Goal: Task Accomplishment & Management: Use online tool/utility

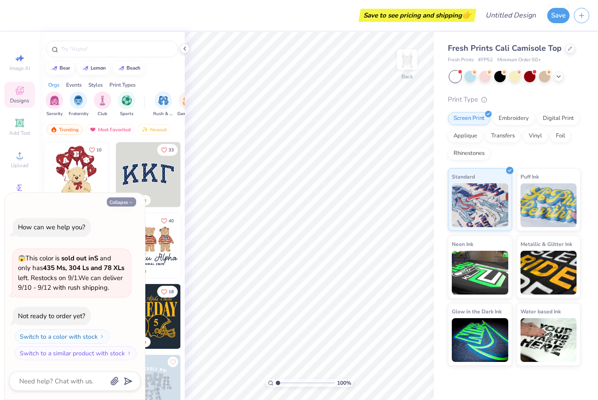
click at [122, 198] on button "Collapse" at bounding box center [121, 201] width 29 height 9
type textarea "x"
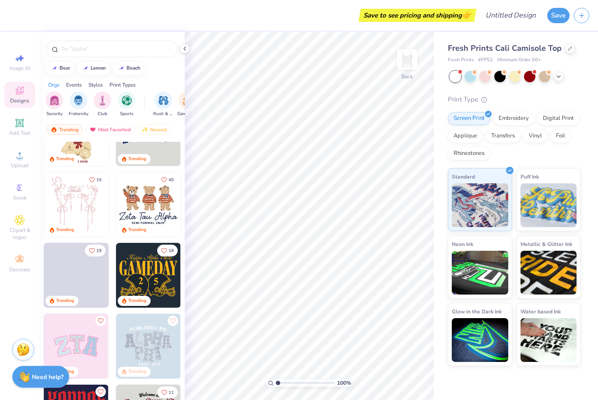
scroll to position [42, 0]
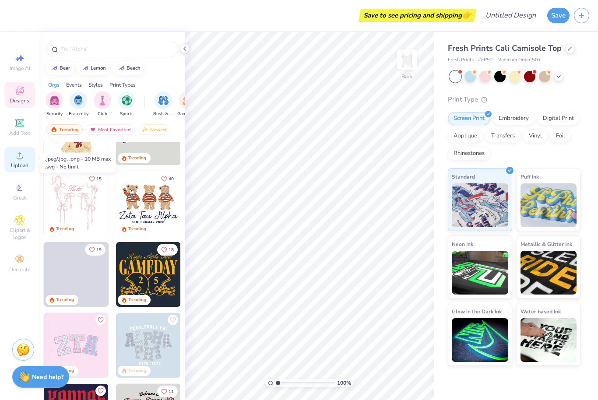
click at [26, 158] on div "Upload" at bounding box center [19, 160] width 31 height 26
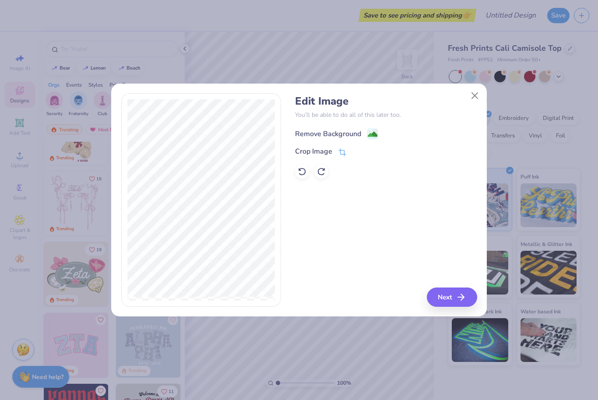
click at [345, 135] on div "Remove Background" at bounding box center [328, 134] width 66 height 10
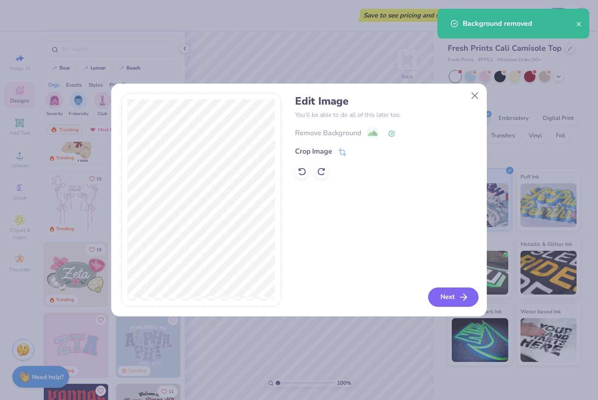
click at [453, 291] on button "Next" at bounding box center [453, 296] width 50 height 19
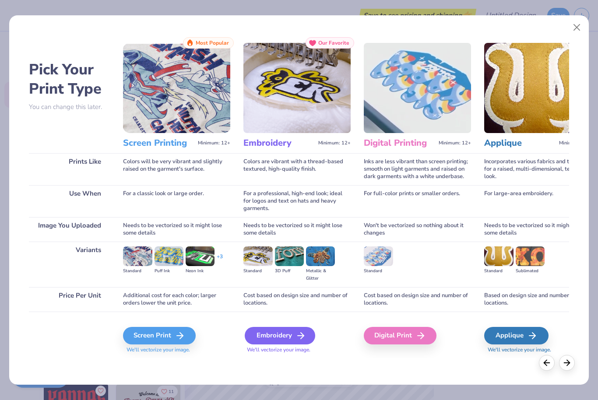
click at [283, 332] on div "Embroidery" at bounding box center [280, 335] width 70 height 17
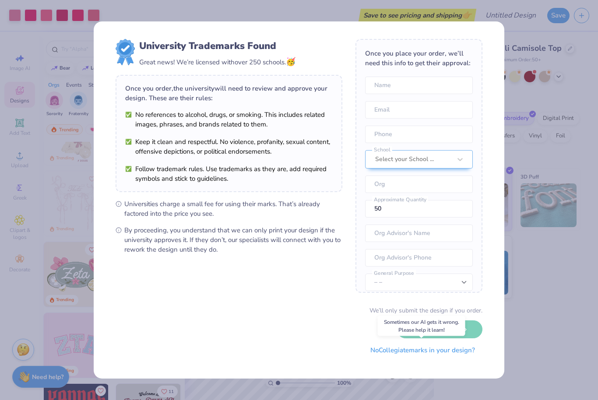
click at [440, 351] on button "No Collegiate marks in your design?" at bounding box center [422, 350] width 119 height 18
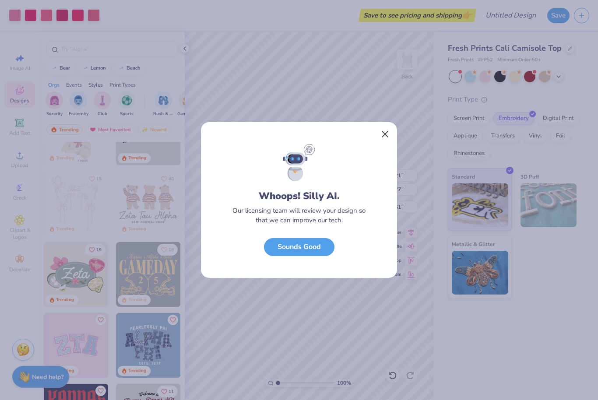
click at [386, 138] on button "Close" at bounding box center [385, 134] width 17 height 17
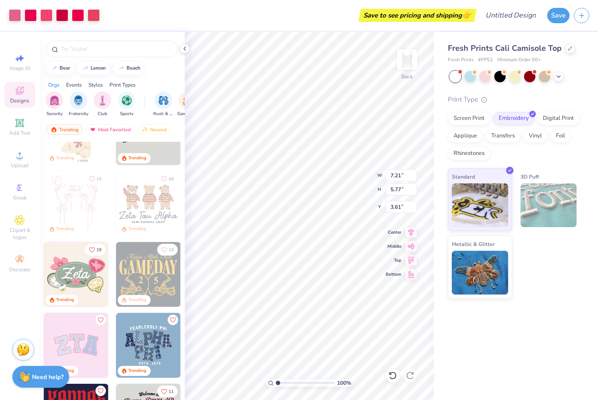
type input "5.53"
type input "4.43"
click at [555, 308] on div "Fresh Prints Cali Camisole Top Fresh Prints # FP52 Minimum Order: 50 + Print Ty…" at bounding box center [515, 216] width 164 height 368
click at [552, 306] on div "Fresh Prints Cali Camisole Top Fresh Prints # FP52 Minimum Order: 50 + Print Ty…" at bounding box center [515, 216] width 164 height 368
click at [413, 247] on icon at bounding box center [410, 245] width 7 height 6
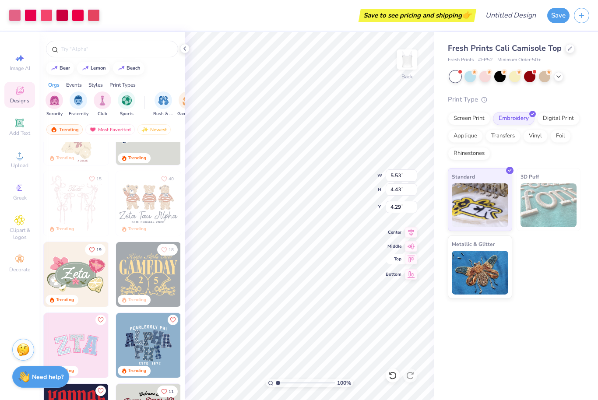
click at [413, 262] on icon at bounding box center [411, 259] width 12 height 10
type input "0.50"
type input "1.06"
click at [575, 344] on div "Fresh Prints Cali Camisole Top Fresh Prints # FP52 Minimum Order: 50 + Print Ty…" at bounding box center [515, 216] width 164 height 368
click at [562, 19] on button "Save" at bounding box center [558, 14] width 22 height 15
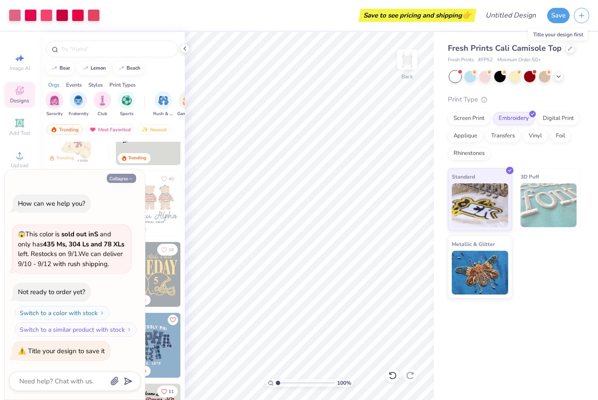
click at [116, 174] on button "Collapse" at bounding box center [121, 178] width 29 height 9
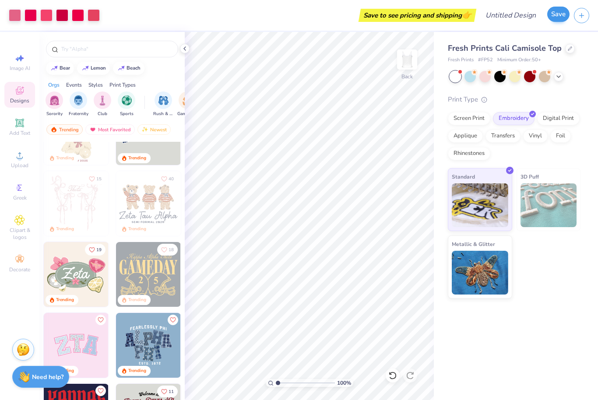
click at [553, 15] on button "Save" at bounding box center [558, 14] width 22 height 15
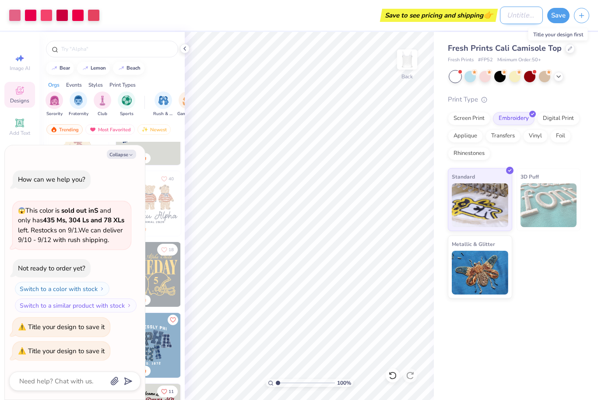
click at [508, 17] on input "Design Title" at bounding box center [521, 15] width 43 height 17
type textarea "x"
type input "U"
type textarea "x"
type input "UB"
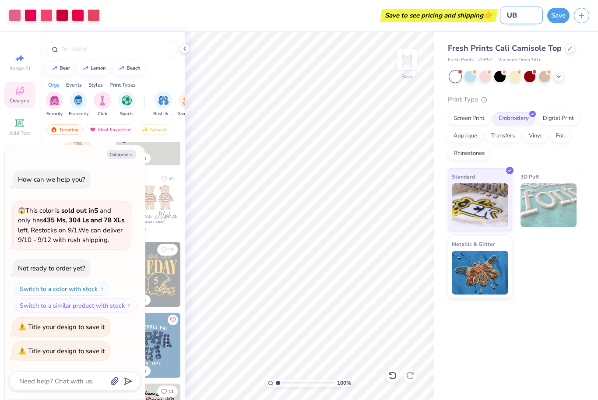
type textarea "x"
type input "UBC"
type textarea "x"
type input "UBC"
type textarea "x"
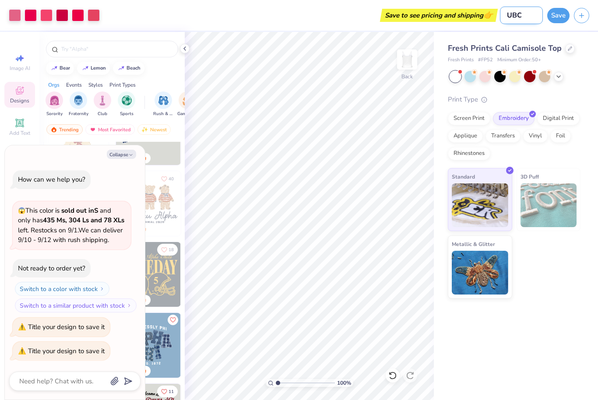
type input "UBC t"
type textarea "x"
type input "UBC ta"
type textarea "x"
type input "UBC tan"
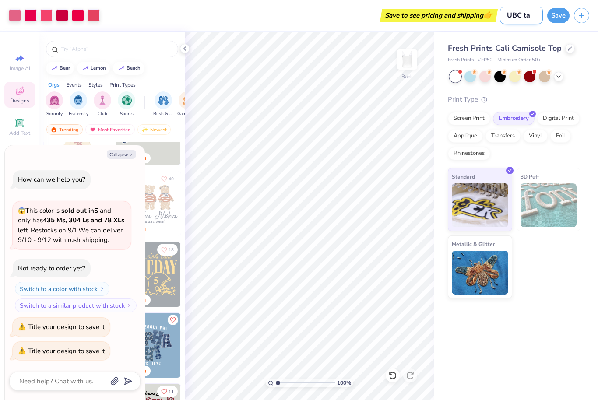
type textarea "x"
type input "UBC tank"
type textarea "x"
type input "UBC tank"
click at [556, 15] on button "Save" at bounding box center [558, 14] width 22 height 15
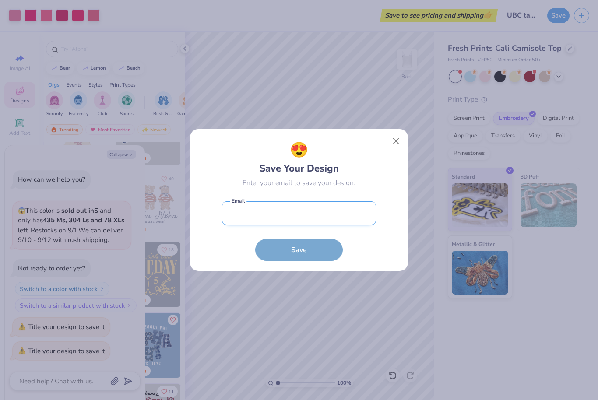
click at [244, 216] on input "email" at bounding box center [299, 213] width 154 height 24
click at [278, 368] on div "😍 Save Your Design Enter your email to save your design. Email is a required fi…" at bounding box center [299, 200] width 598 height 400
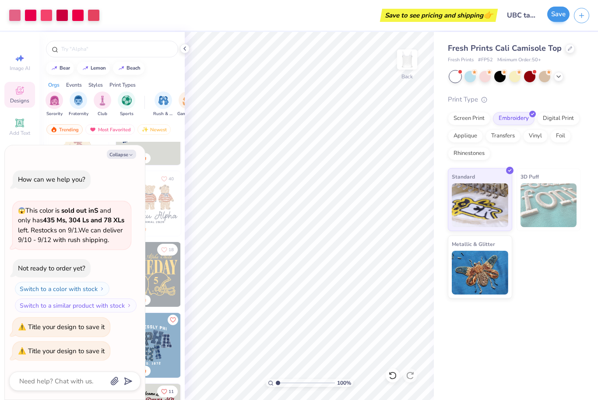
click at [555, 14] on button "Save" at bounding box center [558, 14] width 22 height 15
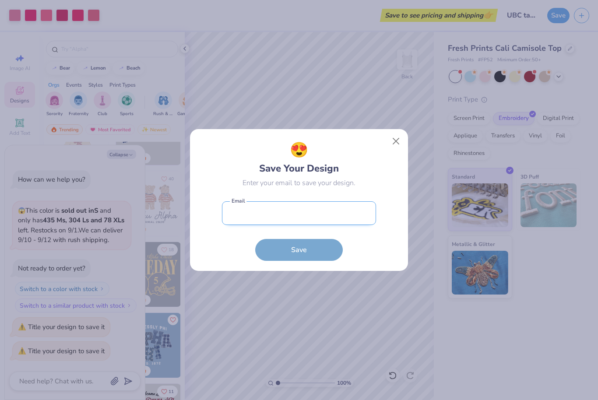
click at [322, 210] on input "email" at bounding box center [299, 213] width 154 height 24
type input "[EMAIL_ADDRESS][DOMAIN_NAME]"
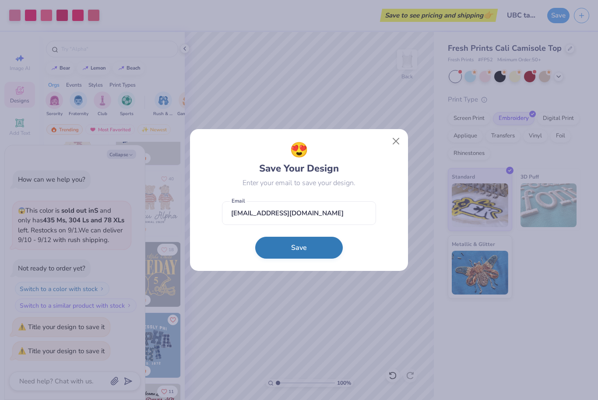
click at [301, 248] on button "Save" at bounding box center [298, 248] width 87 height 22
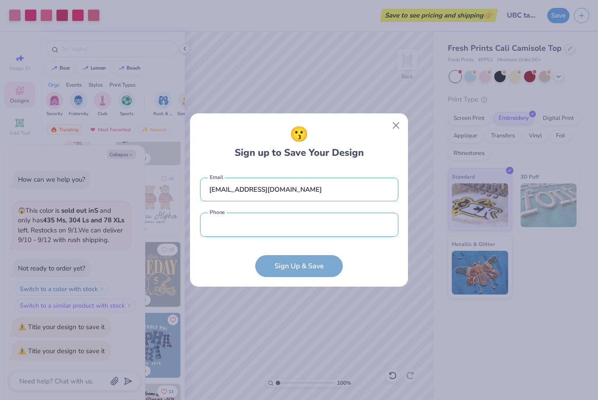
click at [353, 224] on input "tel" at bounding box center [299, 225] width 198 height 24
type input "[PHONE_NUMBER]"
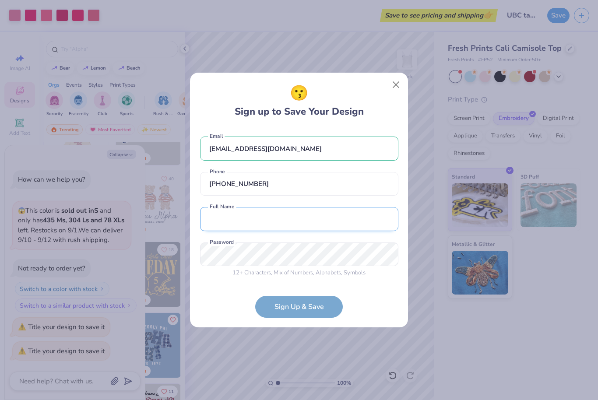
click at [362, 217] on input "text" at bounding box center [299, 219] width 198 height 24
type input "[PERSON_NAME]"
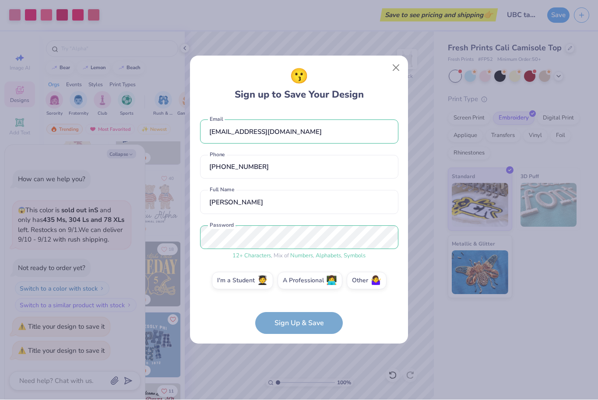
click at [311, 328] on form "[EMAIL_ADDRESS][DOMAIN_NAME] Email [PHONE_NUMBER] Phone [PERSON_NAME] Full Name…" at bounding box center [299, 222] width 198 height 223
click at [313, 325] on form "[EMAIL_ADDRESS][DOMAIN_NAME] Email [PHONE_NUMBER] Phone [PERSON_NAME] Full Name…" at bounding box center [299, 222] width 198 height 223
click at [238, 278] on label "I'm a Student 🧑‍🎓" at bounding box center [242, 279] width 61 height 17
click at [296, 280] on input "I'm a Student 🧑‍🎓" at bounding box center [299, 283] width 6 height 6
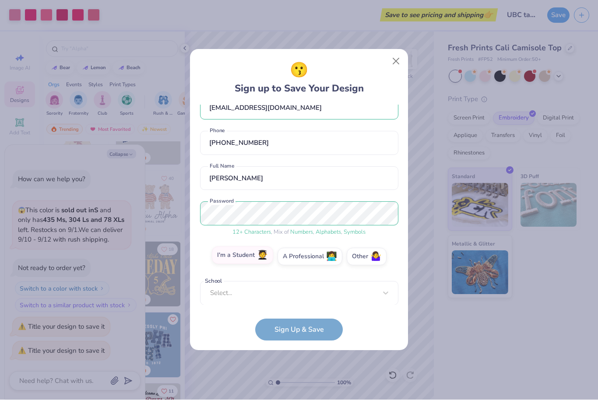
scroll to position [153, 0]
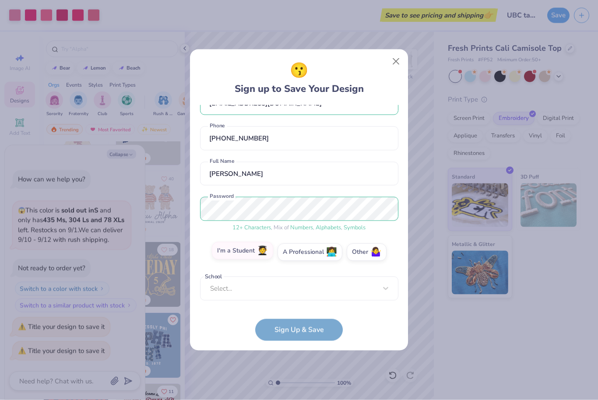
type textarea "x"
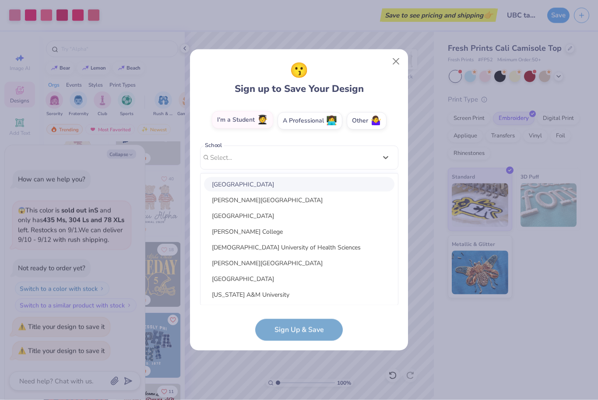
type input "u"
type textarea "x"
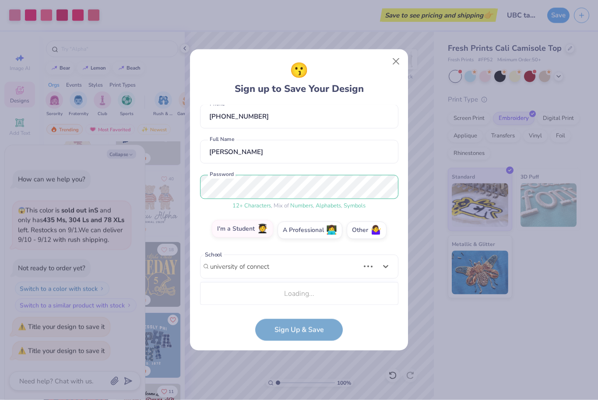
scroll to position [154, 0]
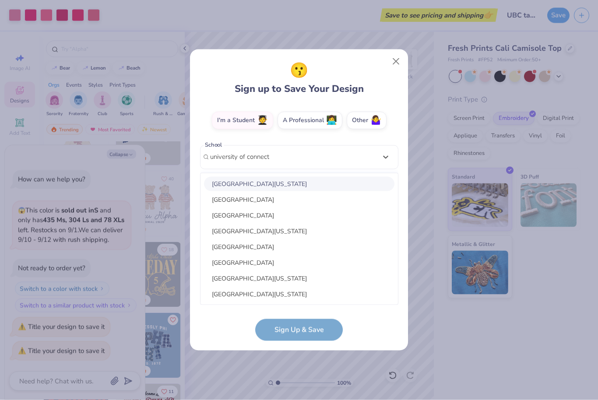
click at [333, 182] on div "[GEOGRAPHIC_DATA][US_STATE]" at bounding box center [299, 184] width 190 height 14
type input "university of connect"
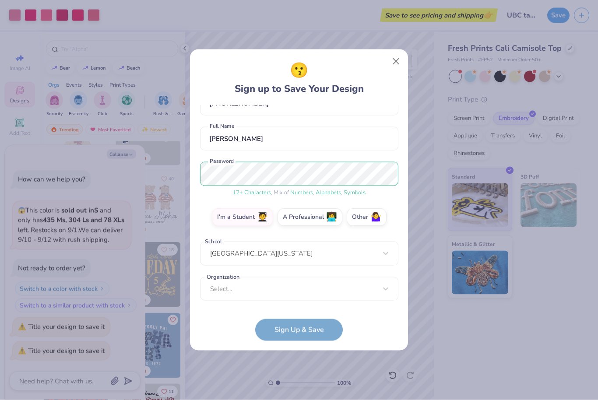
scroll to position [57, 0]
type textarea "x"
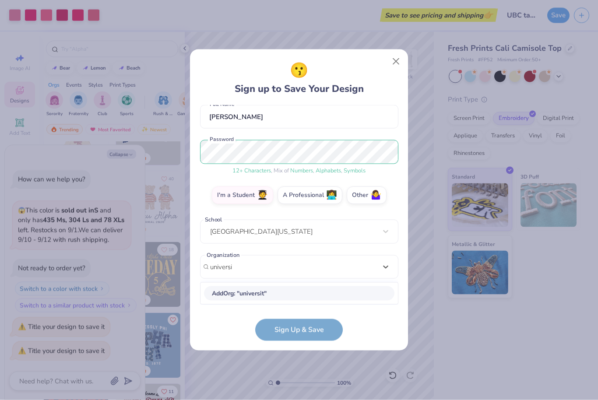
scroll to position [79, 0]
type input "u"
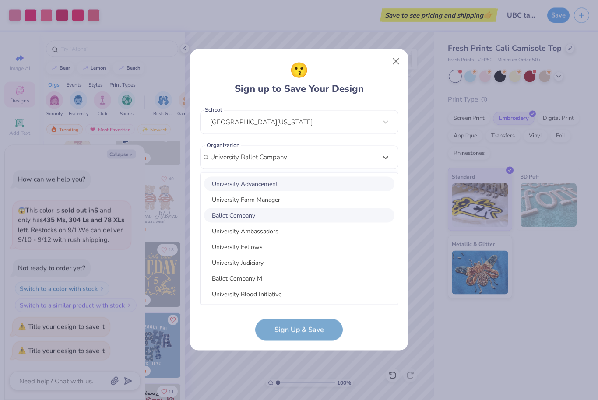
click at [220, 216] on div "Ballet Company" at bounding box center [299, 215] width 190 height 14
type input "University Ballet Company"
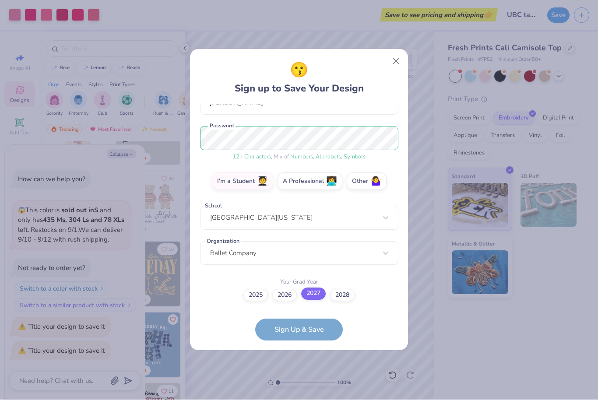
click at [311, 298] on label "2027" at bounding box center [313, 294] width 24 height 12
click at [302, 385] on input "2027" at bounding box center [299, 388] width 6 height 6
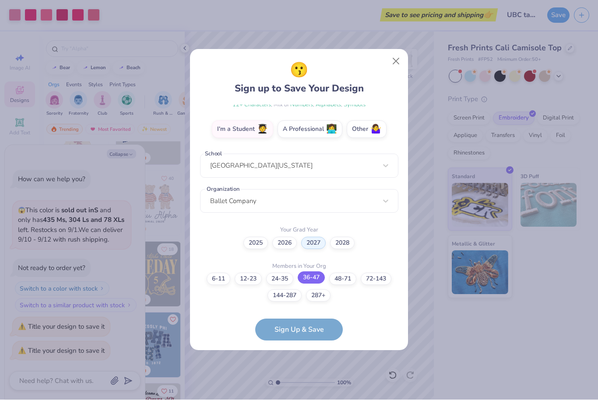
click at [318, 274] on label "36-47" at bounding box center [310, 278] width 27 height 12
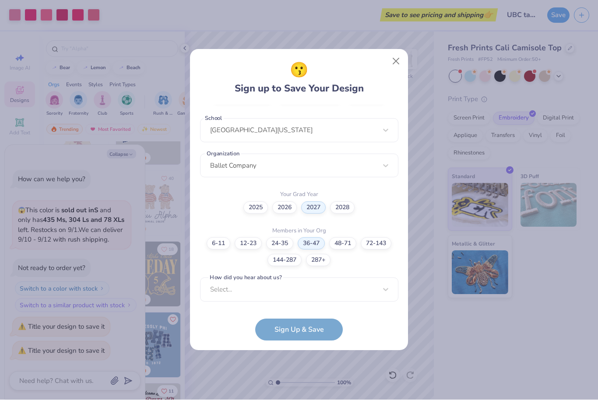
click at [306, 330] on form "[EMAIL_ADDRESS][DOMAIN_NAME] Email [PHONE_NUMBER] Phone [PERSON_NAME] Full Name…" at bounding box center [299, 223] width 198 height 236
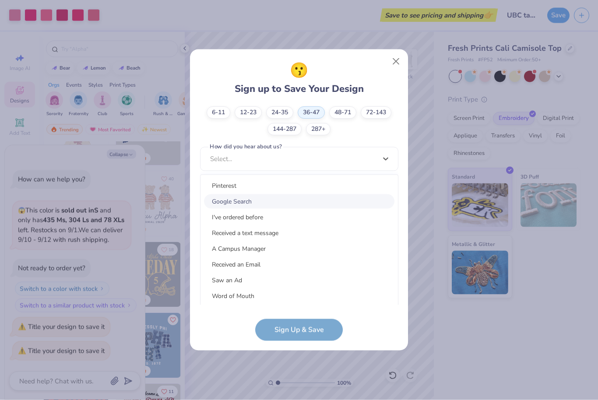
click at [316, 198] on div "Google Search" at bounding box center [299, 201] width 190 height 14
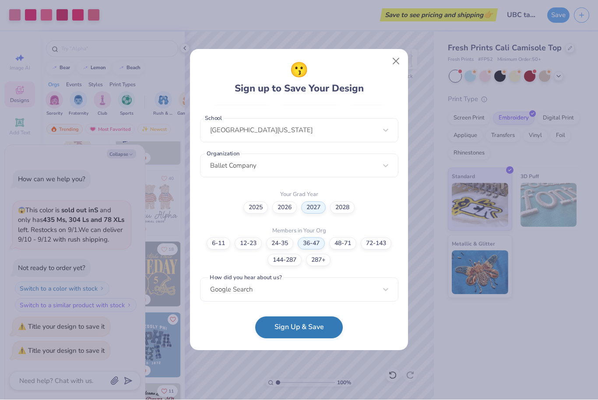
click at [303, 331] on button "Sign Up & Save" at bounding box center [298, 328] width 87 height 22
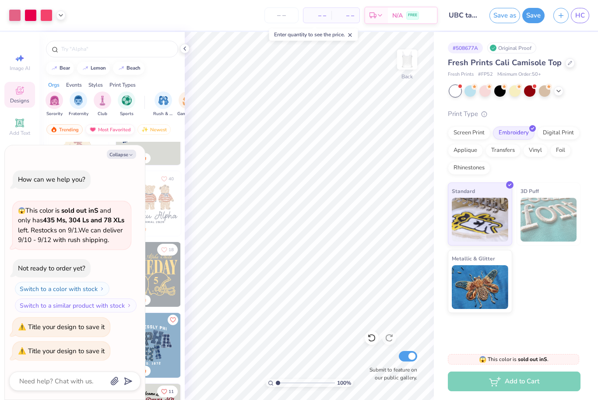
click at [121, 135] on div "Most Favorited" at bounding box center [109, 129] width 49 height 10
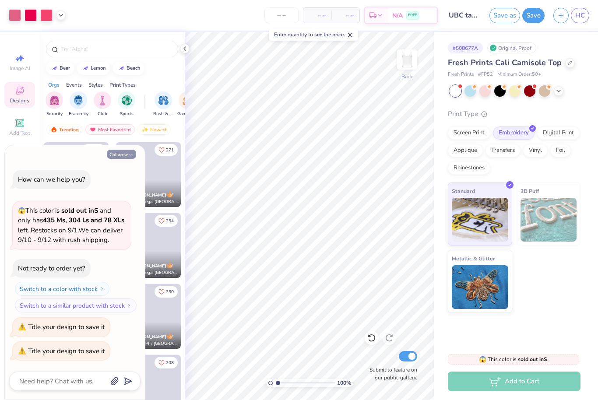
click at [123, 150] on button "Collapse" at bounding box center [121, 154] width 29 height 9
type textarea "x"
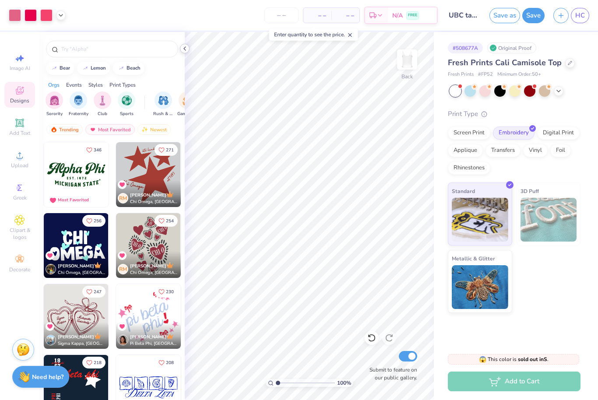
click at [182, 51] on icon at bounding box center [184, 48] width 7 height 7
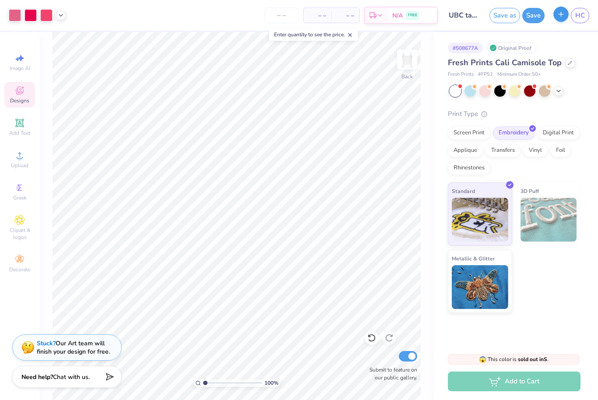
click at [565, 19] on button "button" at bounding box center [560, 14] width 15 height 15
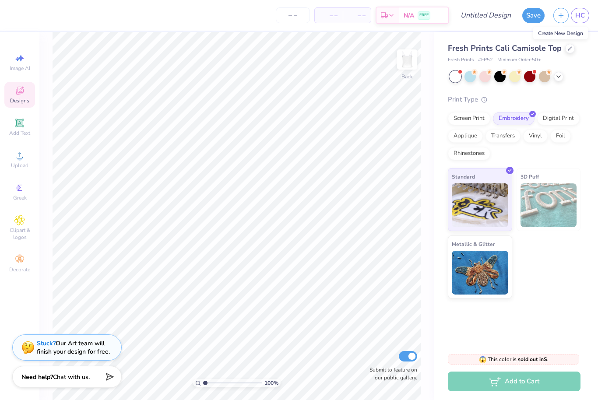
click at [570, 32] on div "Create New Design" at bounding box center [560, 33] width 55 height 12
click at [563, 13] on icon "button" at bounding box center [560, 13] width 7 height 7
click at [557, 33] on div "Create New Design" at bounding box center [560, 33] width 55 height 12
click at [495, 14] on input "Design Title" at bounding box center [496, 15] width 43 height 17
click at [579, 18] on span "HC" at bounding box center [580, 15] width 10 height 10
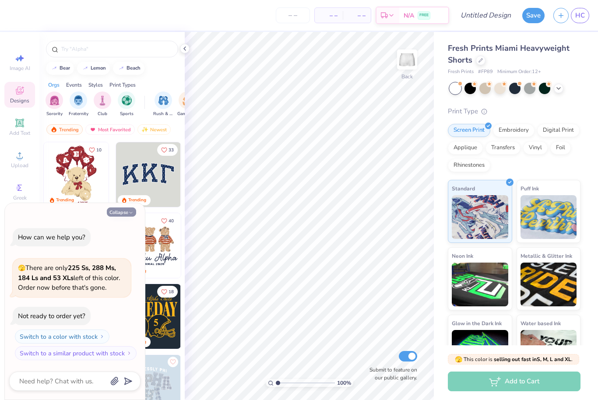
click at [125, 208] on button "Collapse" at bounding box center [121, 211] width 29 height 9
type textarea "x"
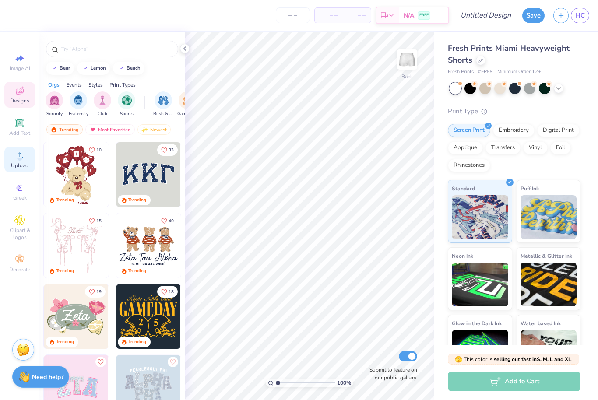
click at [20, 165] on span "Upload" at bounding box center [19, 165] width 17 height 7
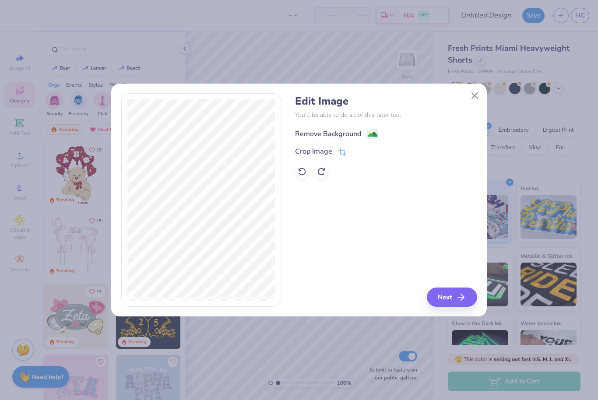
click at [339, 132] on div "Remove Background" at bounding box center [328, 134] width 66 height 10
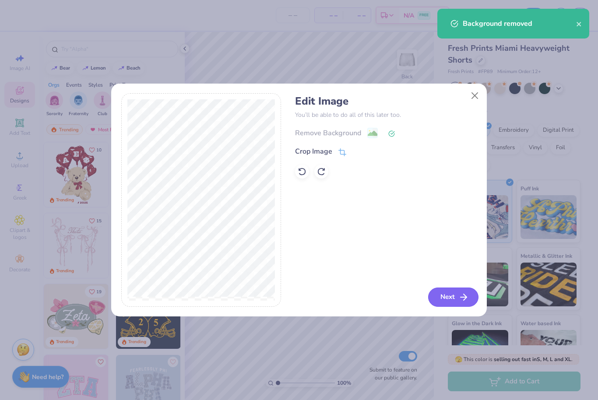
click at [469, 303] on button "Next" at bounding box center [453, 296] width 50 height 19
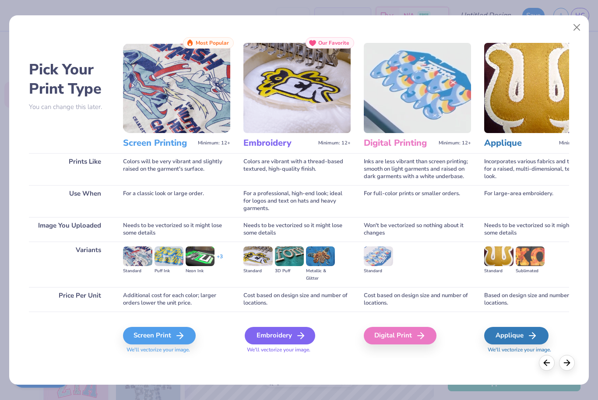
click at [296, 339] on icon at bounding box center [300, 335] width 10 height 10
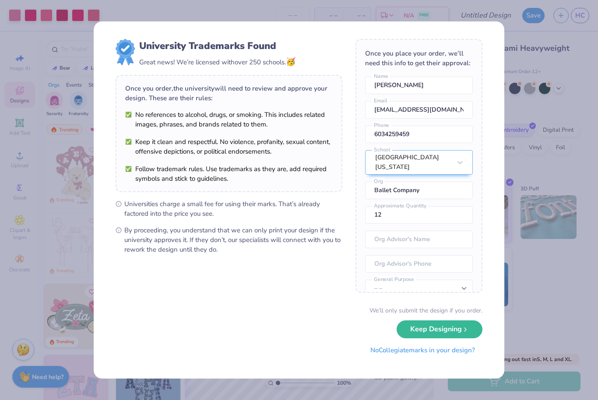
click at [434, 356] on button "No Collegiate marks in your design?" at bounding box center [422, 350] width 119 height 18
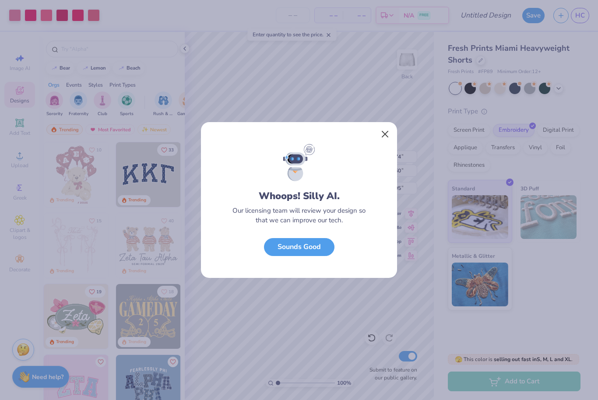
click at [380, 127] on button "Close" at bounding box center [385, 134] width 17 height 17
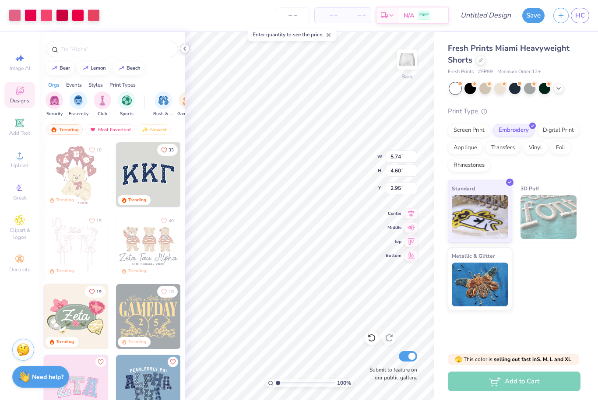
click at [189, 47] on div at bounding box center [185, 49] width 10 height 10
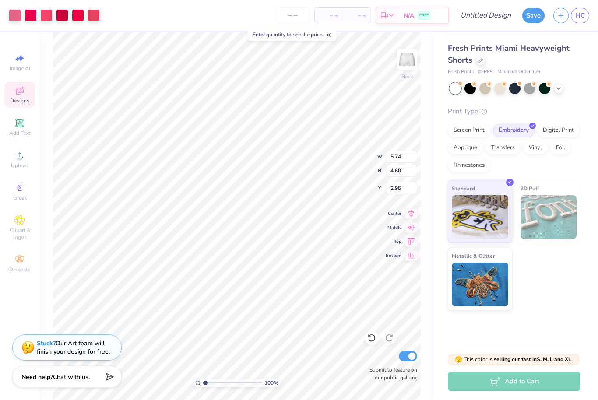
click at [406, 360] on input "Submit to feature on our public gallery." at bounding box center [407, 356] width 18 height 10
checkbox input "false"
click at [16, 161] on icon at bounding box center [19, 155] width 10 height 10
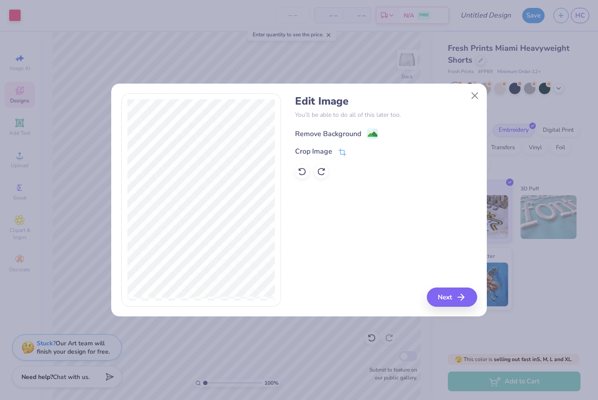
click at [337, 135] on div "Remove Background" at bounding box center [328, 134] width 66 height 10
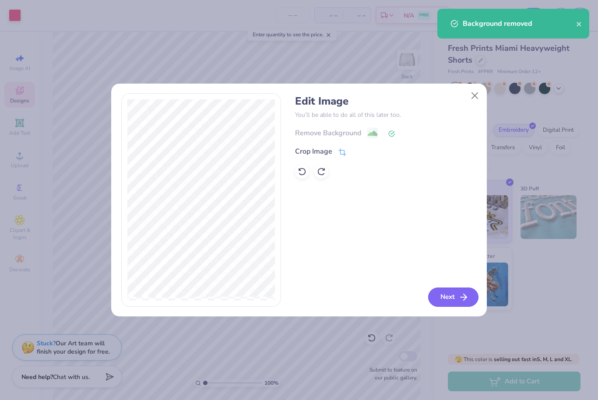
click at [465, 297] on icon "button" at bounding box center [463, 297] width 10 height 10
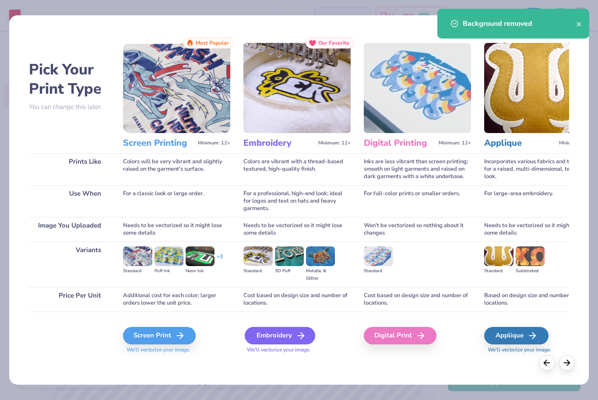
click at [290, 337] on div "Embroidery" at bounding box center [280, 335] width 70 height 17
type input "5.74"
type input "4.60"
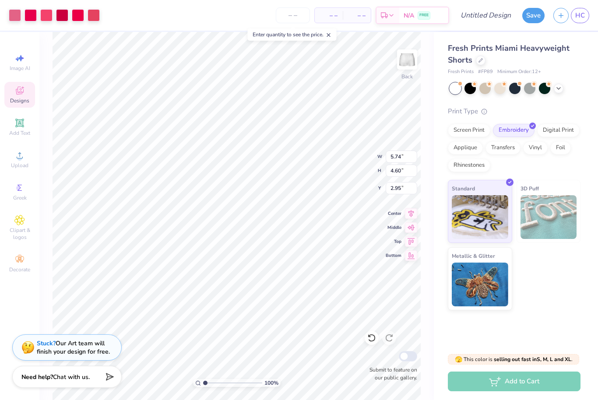
type input "3.82"
type input "5.10"
type input "5.74"
type input "4.60"
type input "5.10"
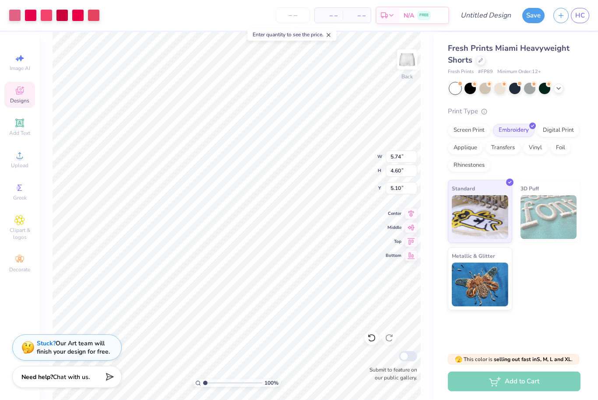
type input "3.67"
type input "2.94"
type input "6.83"
type input "0.59"
type input "1.37"
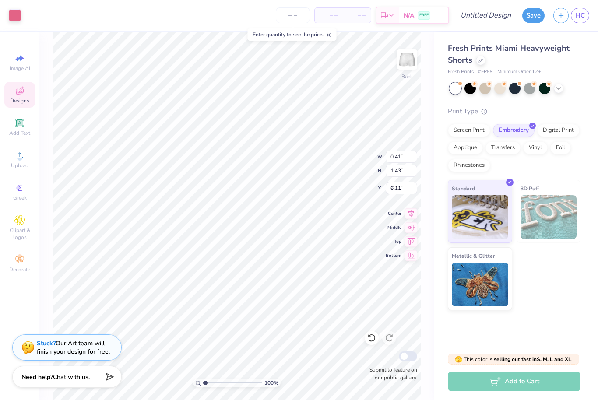
type input "6.17"
type input "1.03"
type input "0.68"
type input "5.08"
type input "0.77"
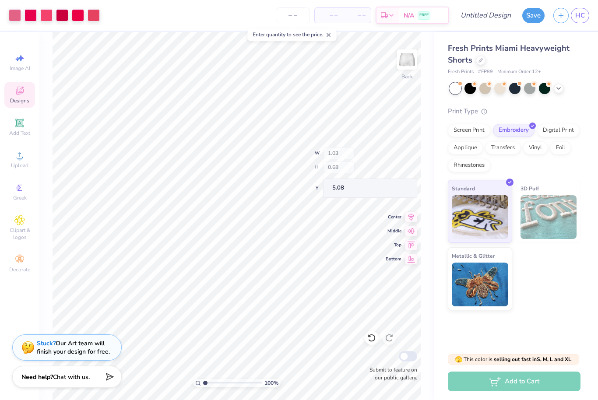
type input "0.43"
type input "4.07"
type input "1.03"
type input "0.68"
type input "5.08"
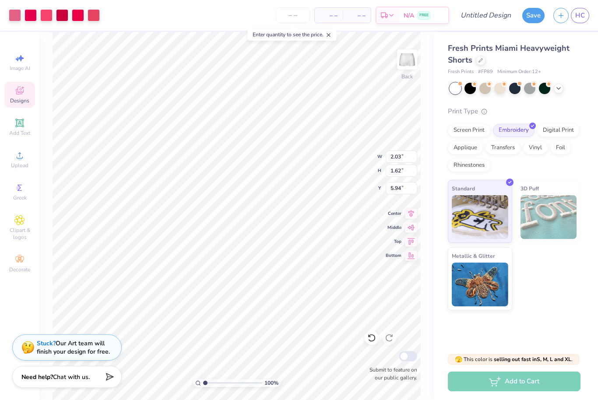
type input "2.03"
type input "1.62"
type input "5.38"
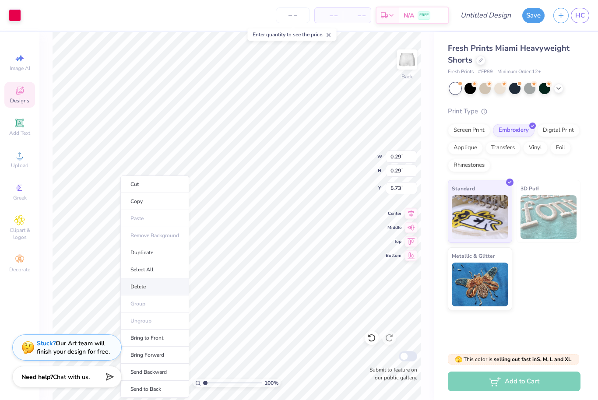
click at [137, 283] on li "Delete" at bounding box center [154, 286] width 69 height 17
click at [140, 285] on li "Delete" at bounding box center [156, 286] width 69 height 17
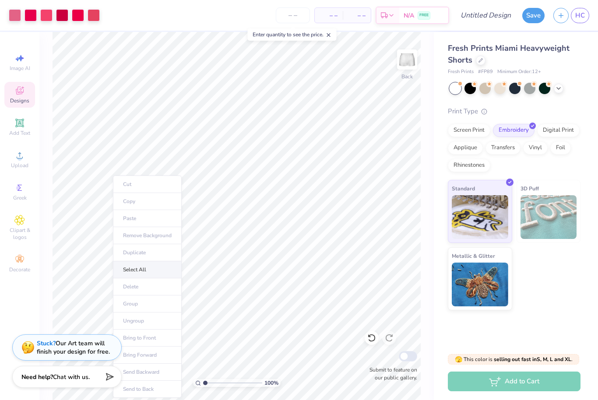
click at [126, 263] on li "Select All" at bounding box center [147, 269] width 69 height 17
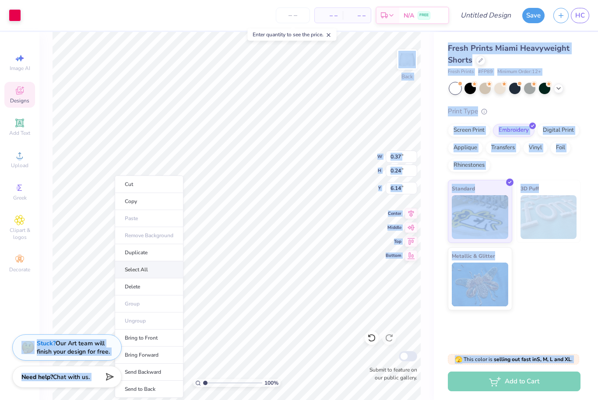
click at [132, 272] on li "Select All" at bounding box center [149, 269] width 69 height 17
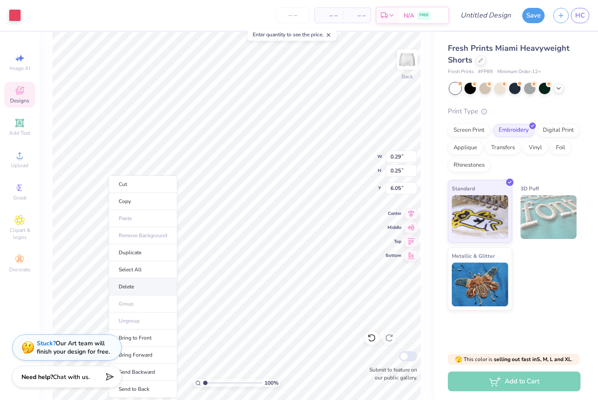
click at [120, 283] on li "Delete" at bounding box center [142, 286] width 69 height 17
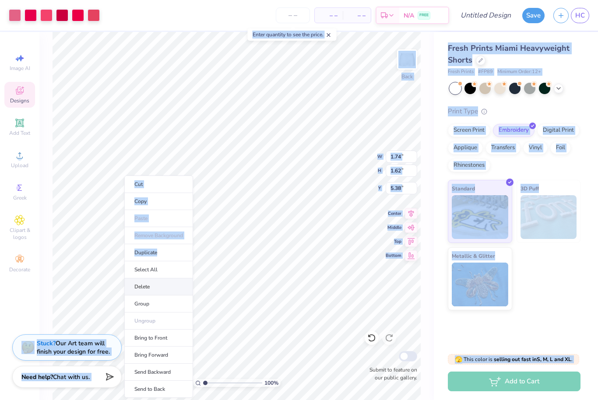
click at [142, 284] on li "Delete" at bounding box center [158, 286] width 69 height 17
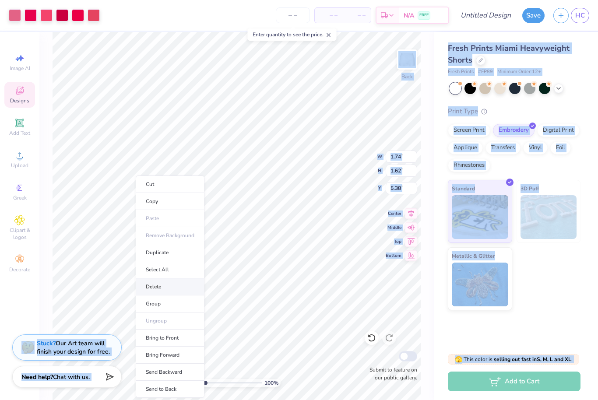
click at [147, 283] on li "Delete" at bounding box center [170, 286] width 69 height 17
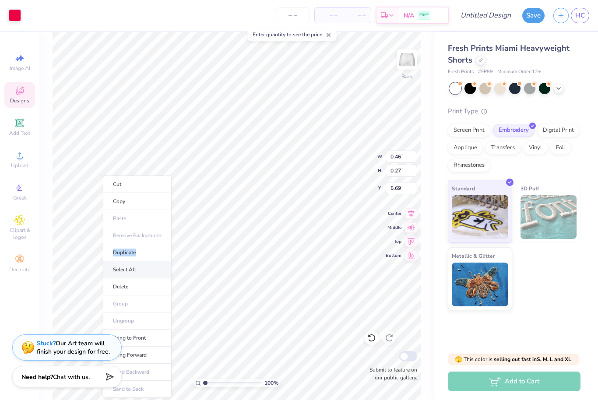
click at [111, 277] on li "Select All" at bounding box center [137, 269] width 69 height 17
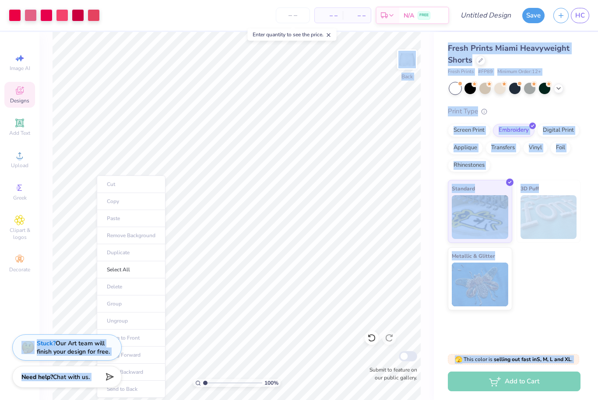
click at [108, 285] on ul "Cut Copy Paste Remove Background Duplicate Select All Delete Group Ungroup Brin…" at bounding box center [131, 286] width 69 height 222
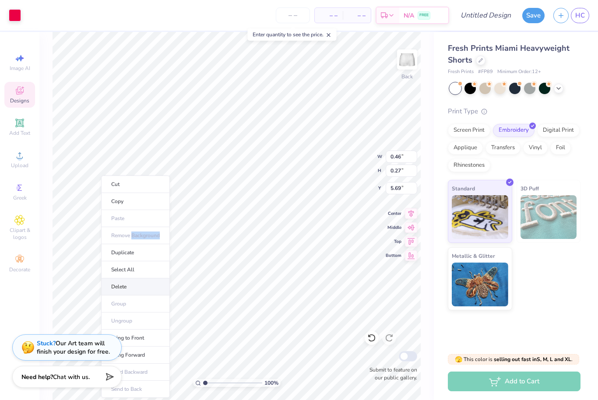
click at [112, 281] on li "Delete" at bounding box center [135, 286] width 69 height 17
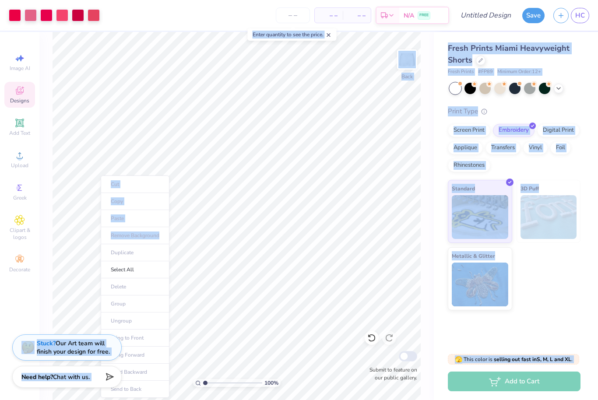
click at [115, 285] on ul "Cut Copy Paste Remove Background Duplicate Select All Delete Group Ungroup Brin…" at bounding box center [135, 286] width 69 height 222
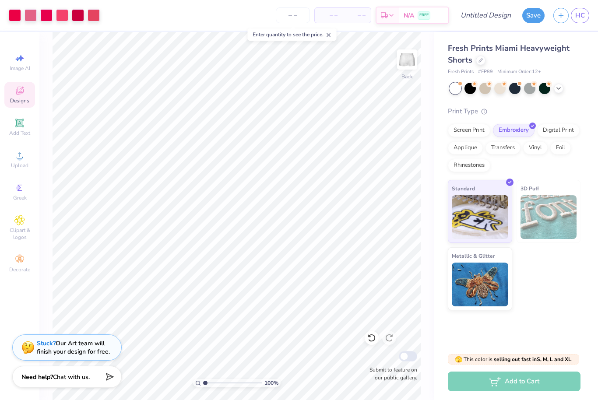
type input "1.15149091908801"
type textarea "x"
type input "1.83246432245232"
type textarea "x"
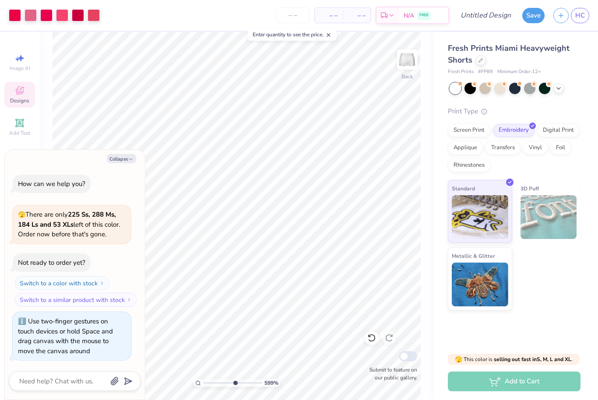
type input "5.99968345890118"
click at [128, 158] on button "Collapse" at bounding box center [121, 158] width 29 height 9
type textarea "x"
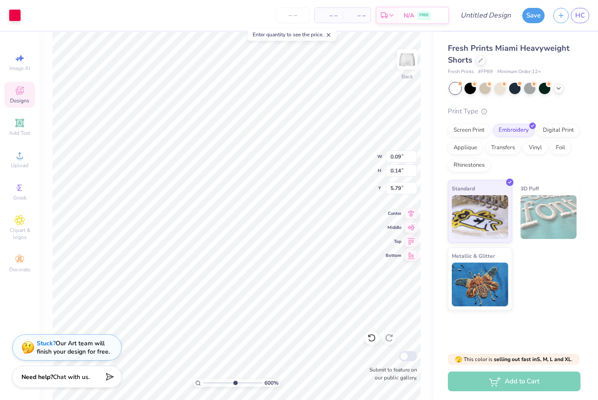
type input "5.99968345890118"
type input "5.80"
click at [0, 0] on html "Art colors – – Per Item – – Total Est. Delivery N/A FREE Design Title Save HC I…" at bounding box center [299, 200] width 598 height 400
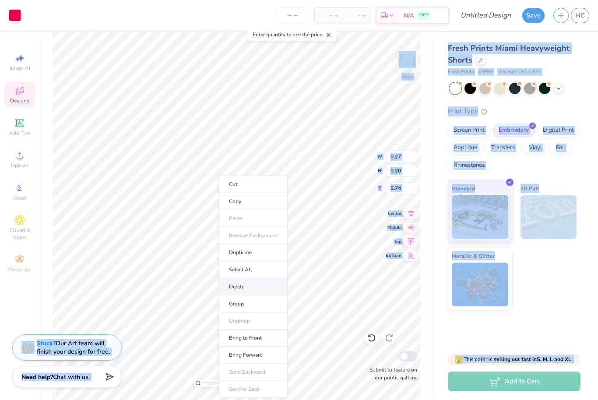
click at [256, 287] on li "Delete" at bounding box center [253, 286] width 69 height 17
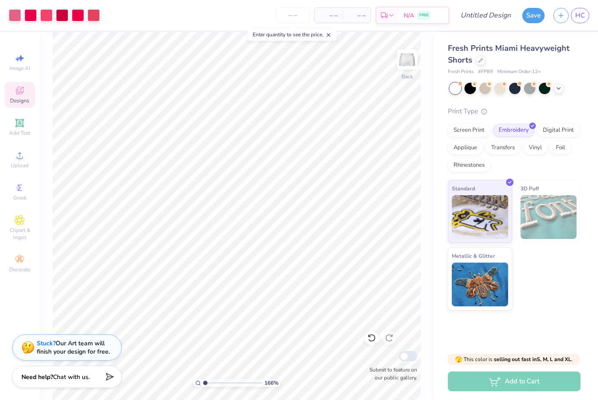
type input "1"
type input "6.75"
